Goal: Check status: Check status

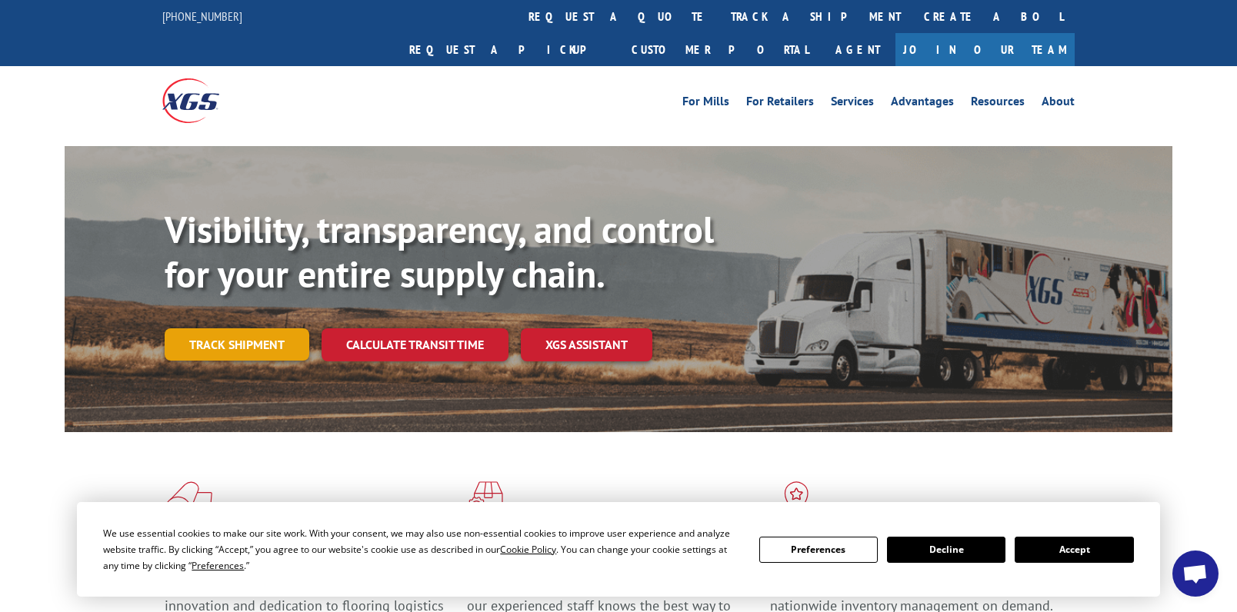
click at [229, 329] on link "Track shipment" at bounding box center [237, 345] width 145 height 32
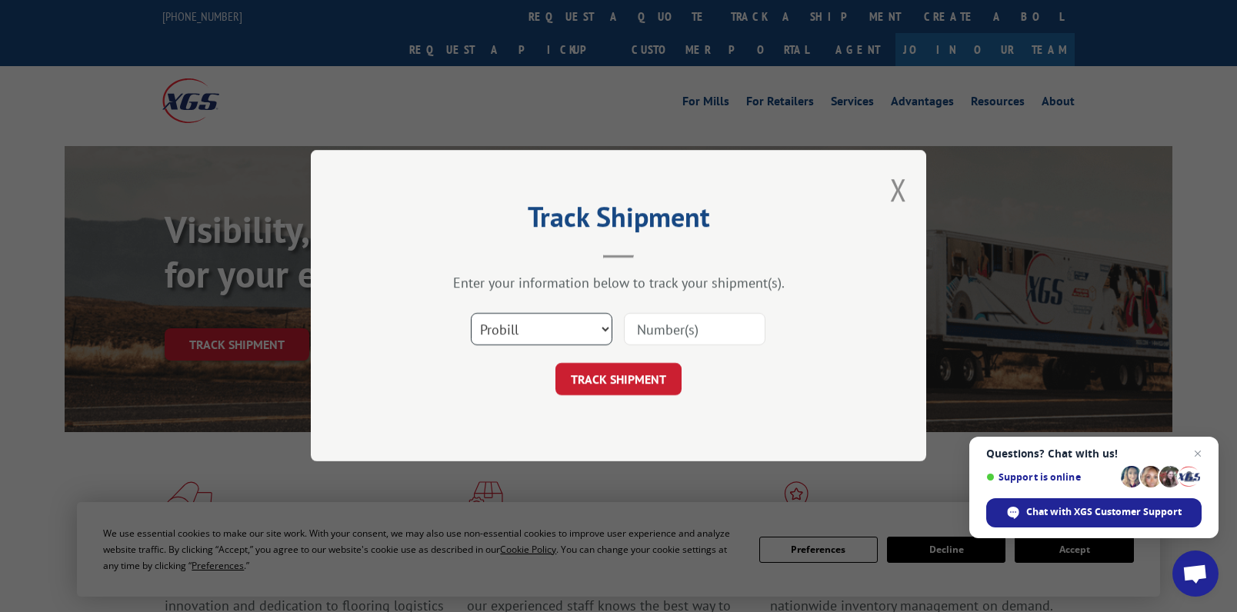
click at [526, 325] on select "Select category... Probill BOL PO" at bounding box center [542, 330] width 142 height 32
select select "po"
click at [471, 314] on select "Select category... Probill BOL PO" at bounding box center [542, 330] width 142 height 32
click at [663, 329] on input at bounding box center [695, 330] width 142 height 32
type input "08548103"
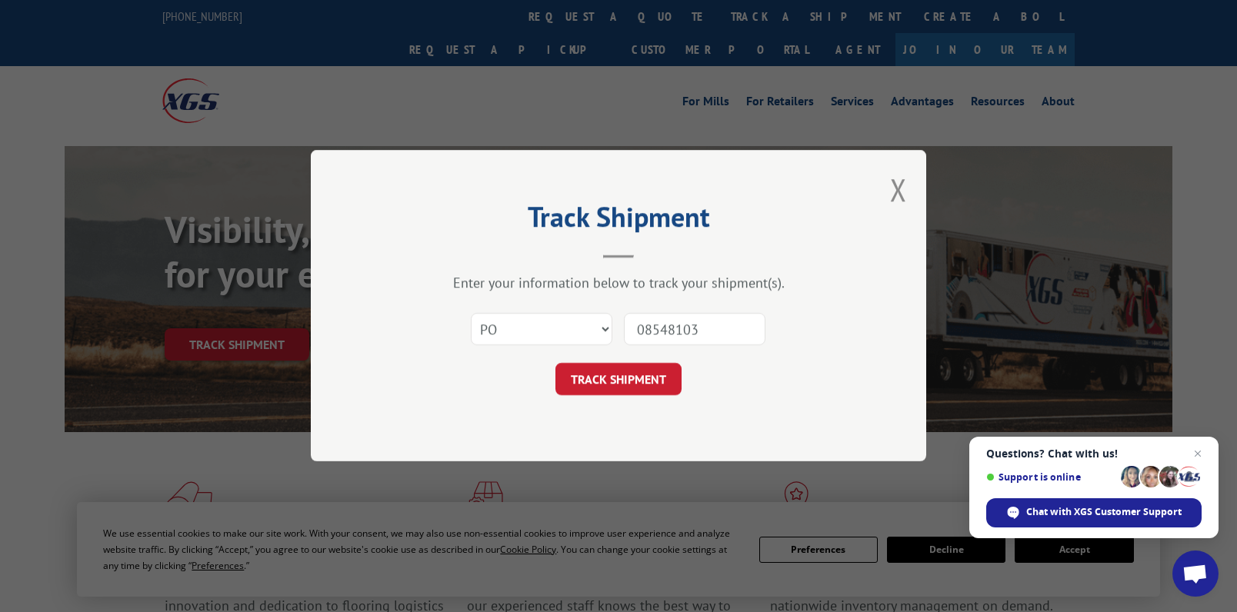
click button "TRACK SHIPMENT" at bounding box center [619, 380] width 126 height 32
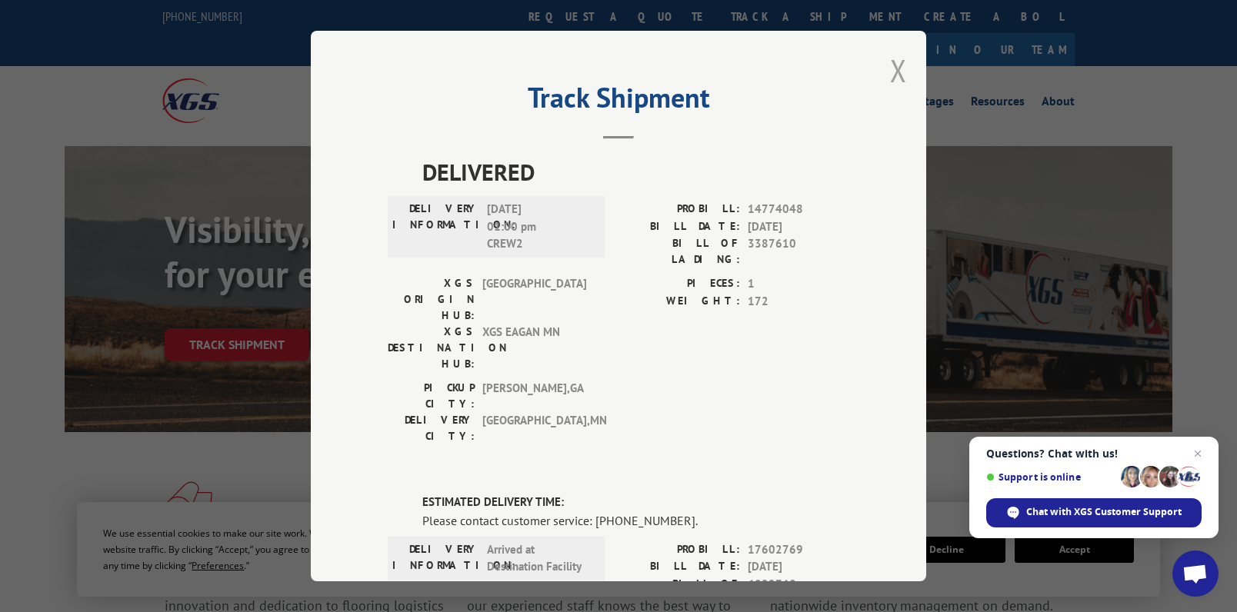
click at [895, 66] on button "Close modal" at bounding box center [898, 70] width 17 height 41
